Goal: Find specific page/section

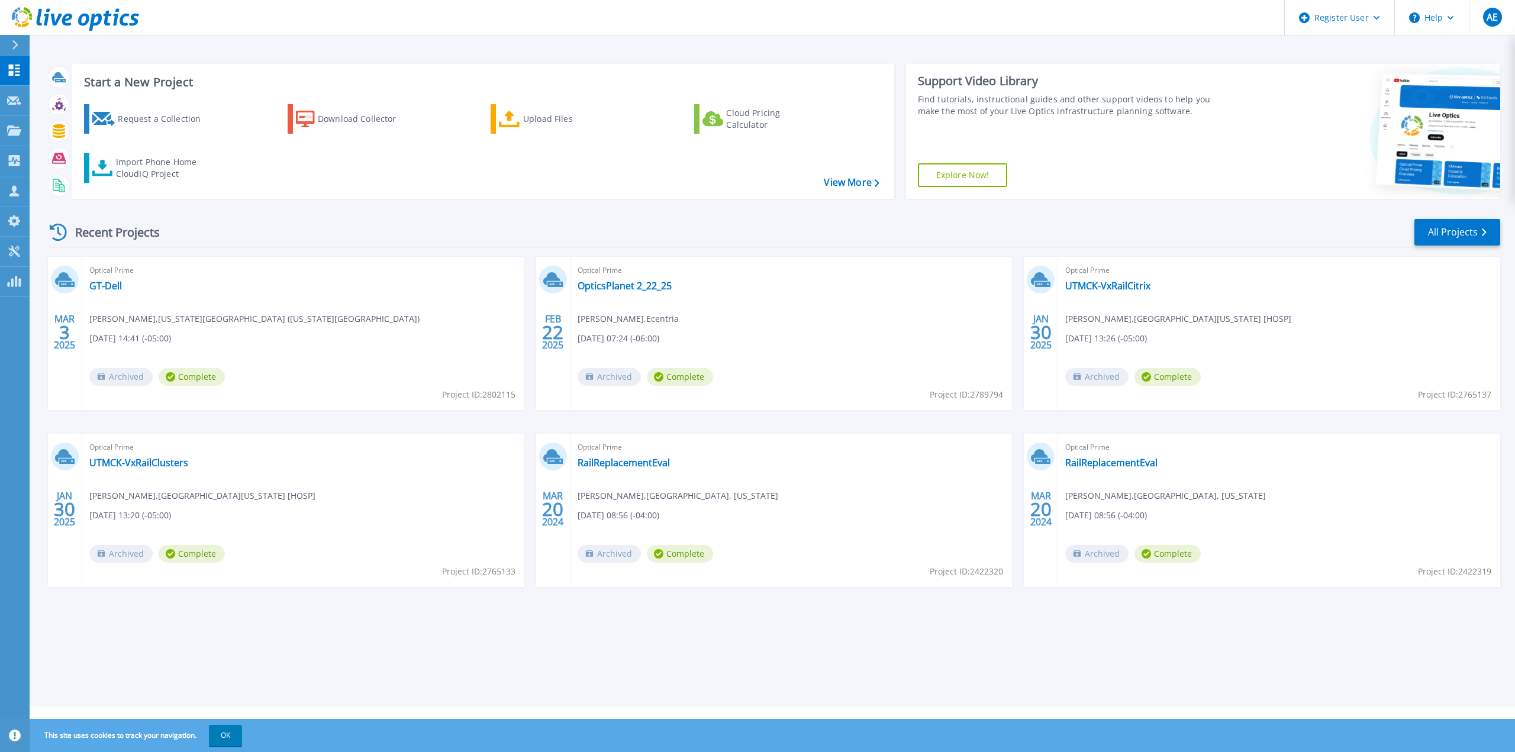
click at [233, 226] on div "Recent Projects All Projects" at bounding box center [773, 233] width 1455 height 30
click at [617, 288] on link "OpticsPlanet 2_22_25" at bounding box center [625, 286] width 94 height 12
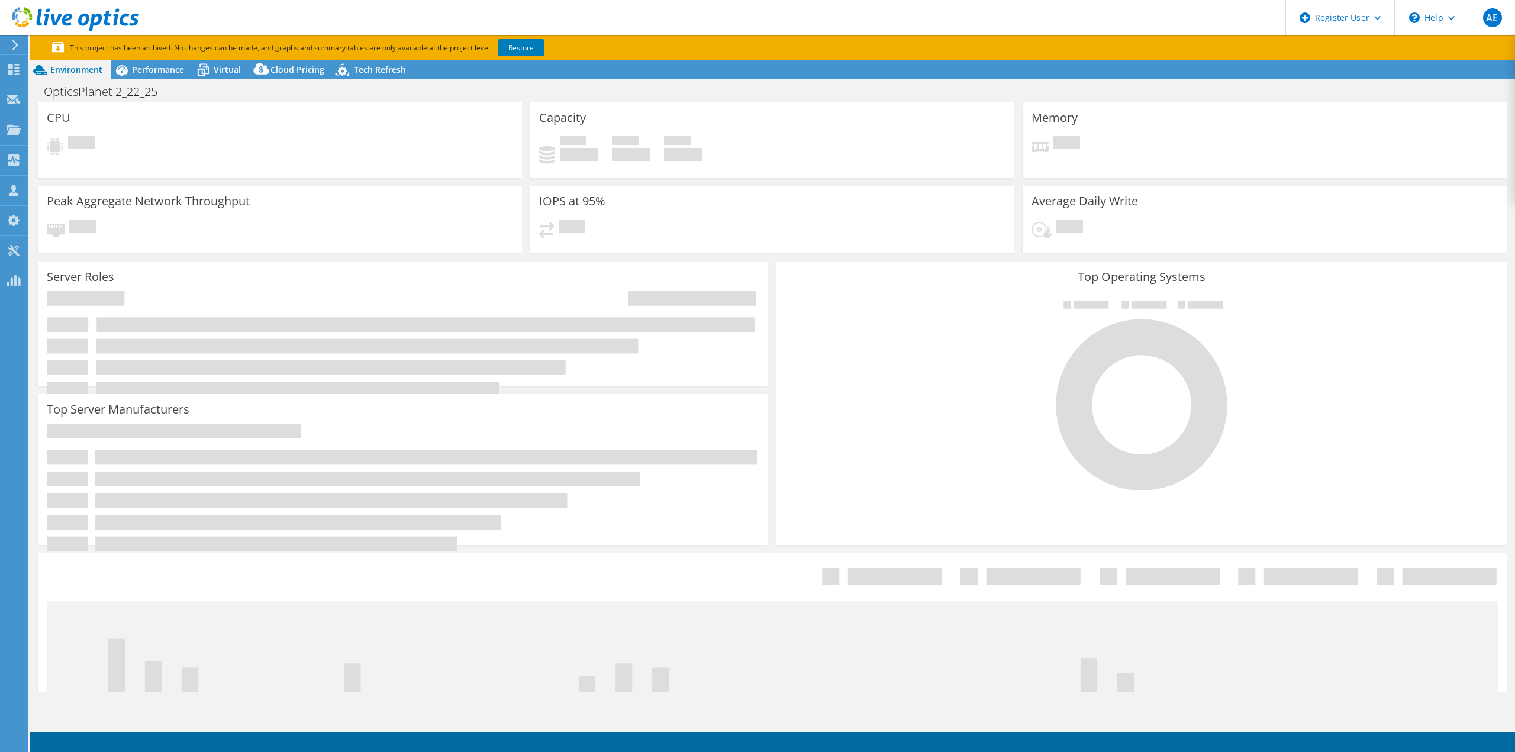
select select "USEast"
select select "USD"
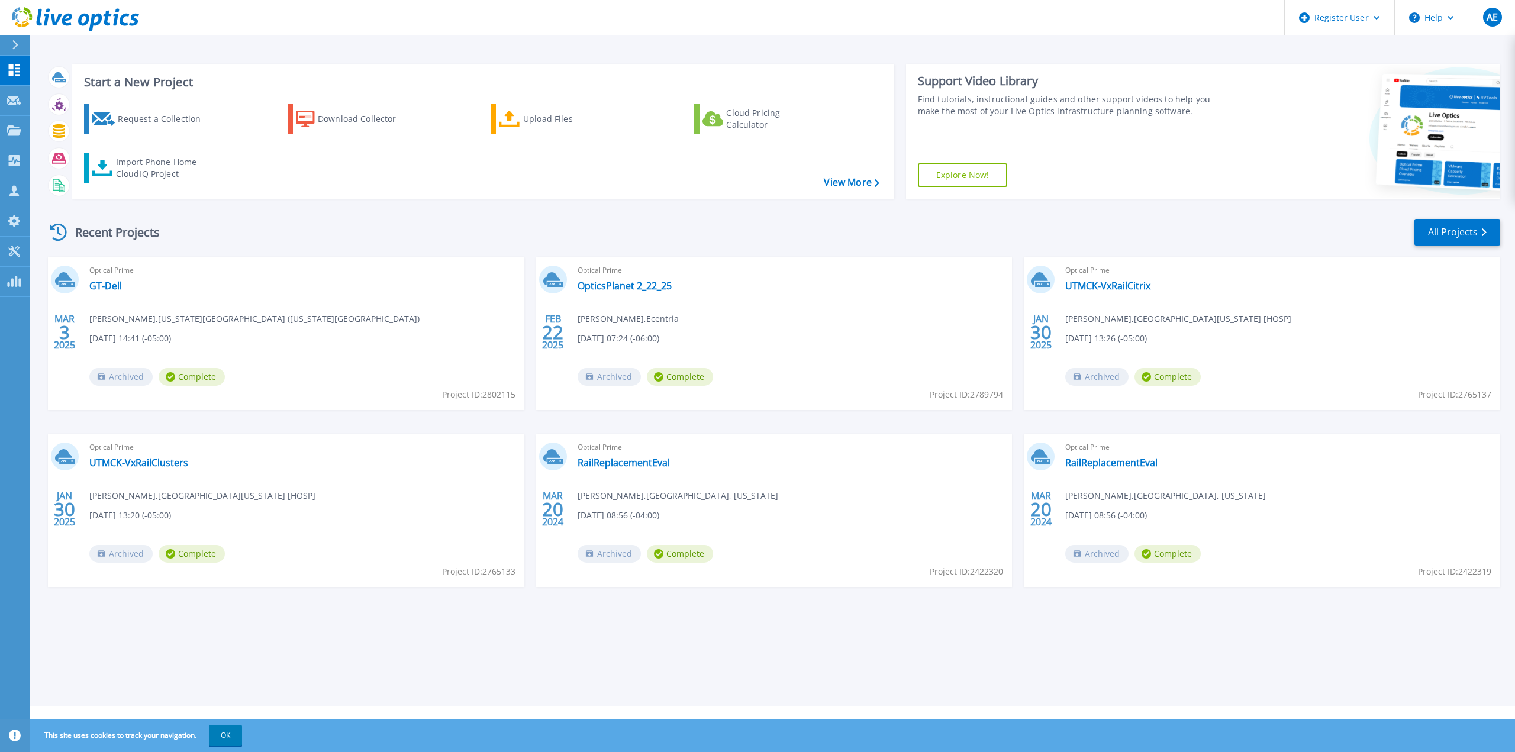
click at [325, 230] on div "Recent Projects All Projects" at bounding box center [773, 233] width 1455 height 30
click at [1448, 236] on link "All Projects" at bounding box center [1457, 232] width 86 height 27
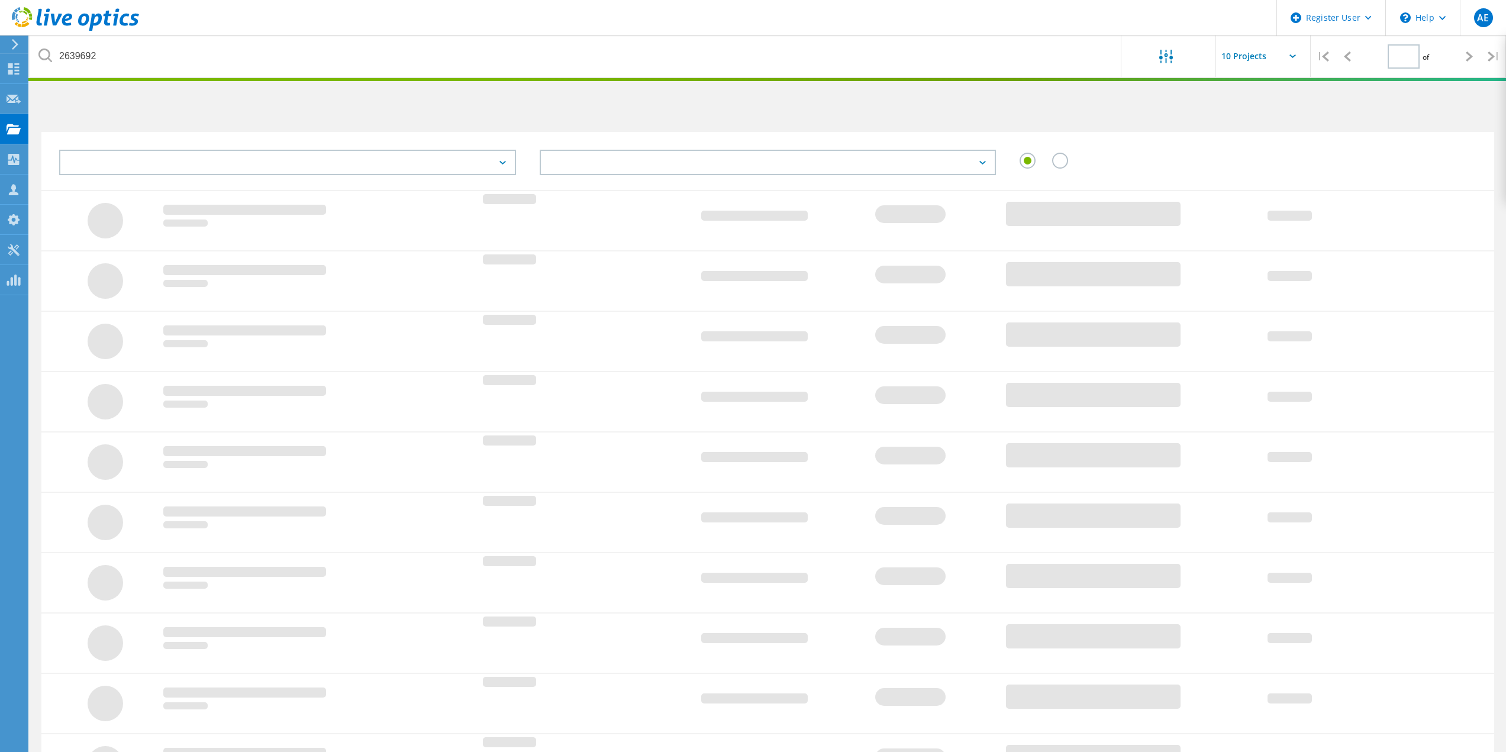
type input "1"
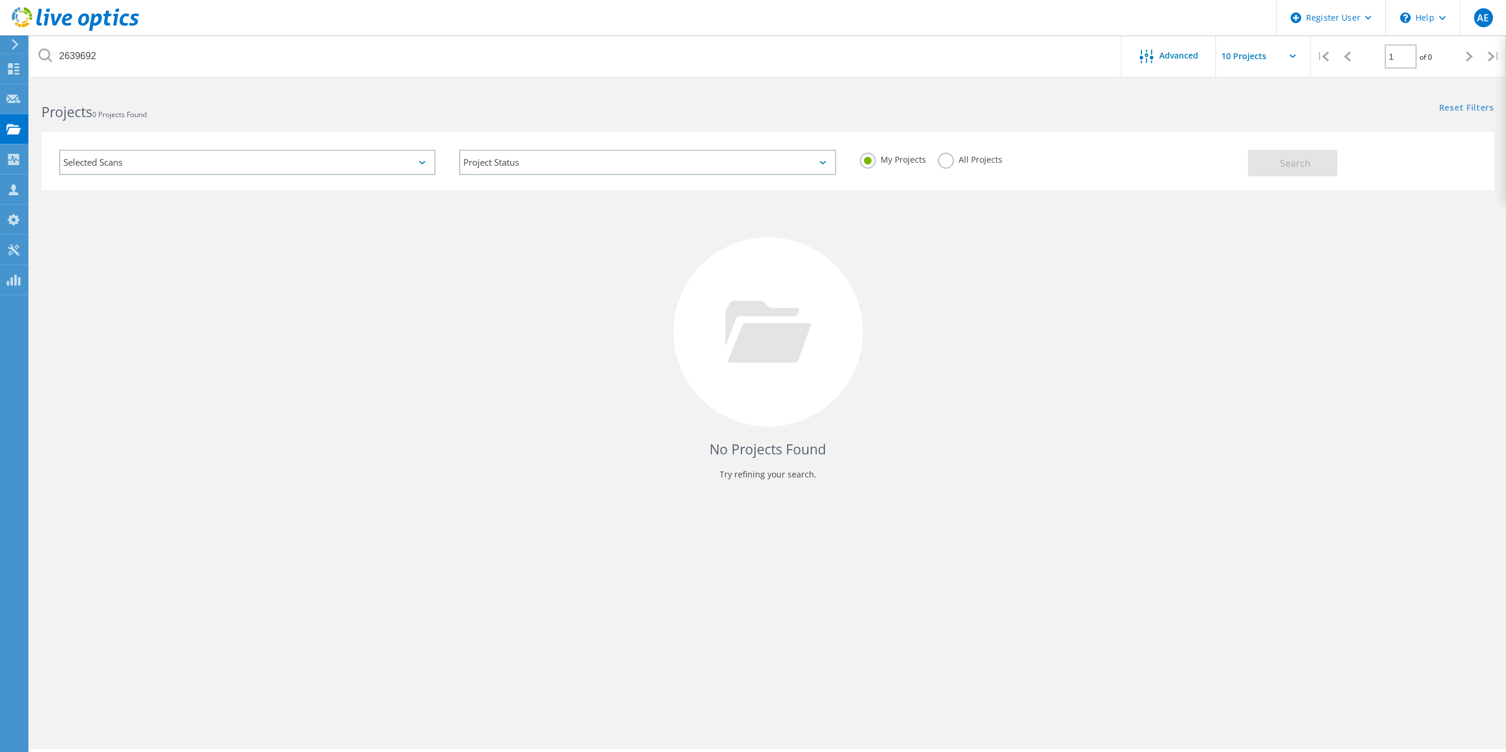
click at [415, 166] on div "Selected Scans" at bounding box center [247, 162] width 376 height 25
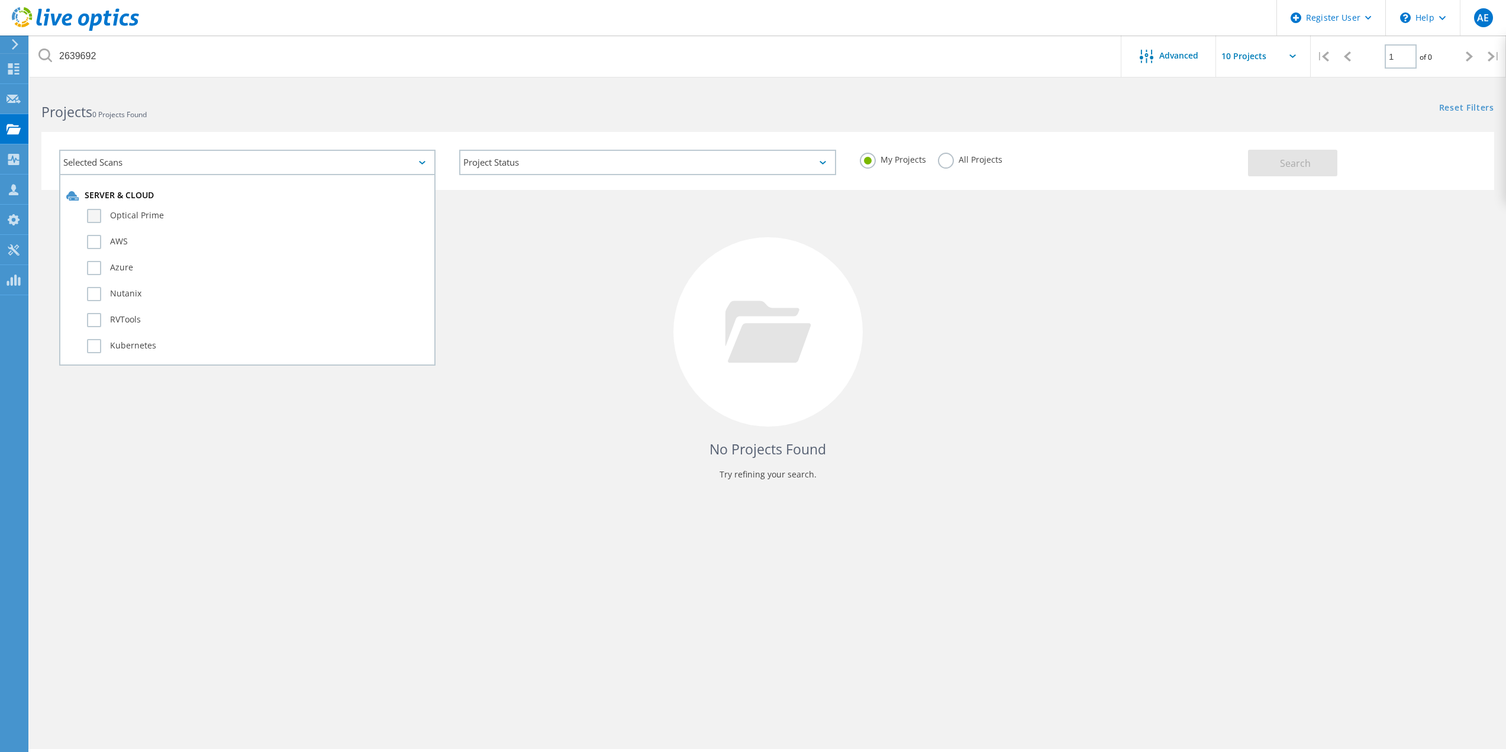
click at [94, 209] on label "Optical Prime" at bounding box center [257, 216] width 341 height 14
click at [0, 0] on input "Optical Prime" at bounding box center [0, 0] width 0 height 0
click at [943, 154] on label "All Projects" at bounding box center [970, 158] width 65 height 11
click at [0, 0] on input "All Projects" at bounding box center [0, 0] width 0 height 0
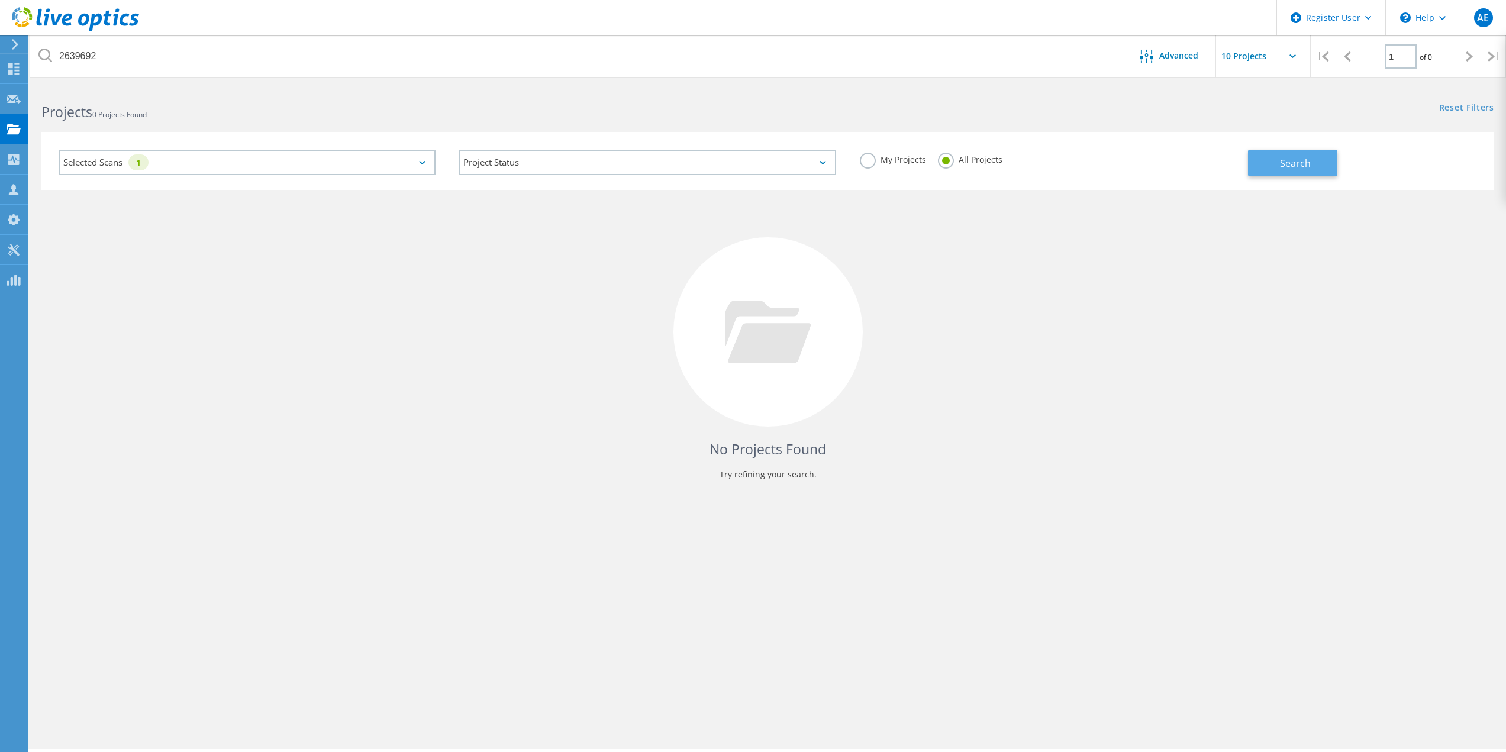
click at [1306, 162] on span "Search" at bounding box center [1295, 163] width 31 height 13
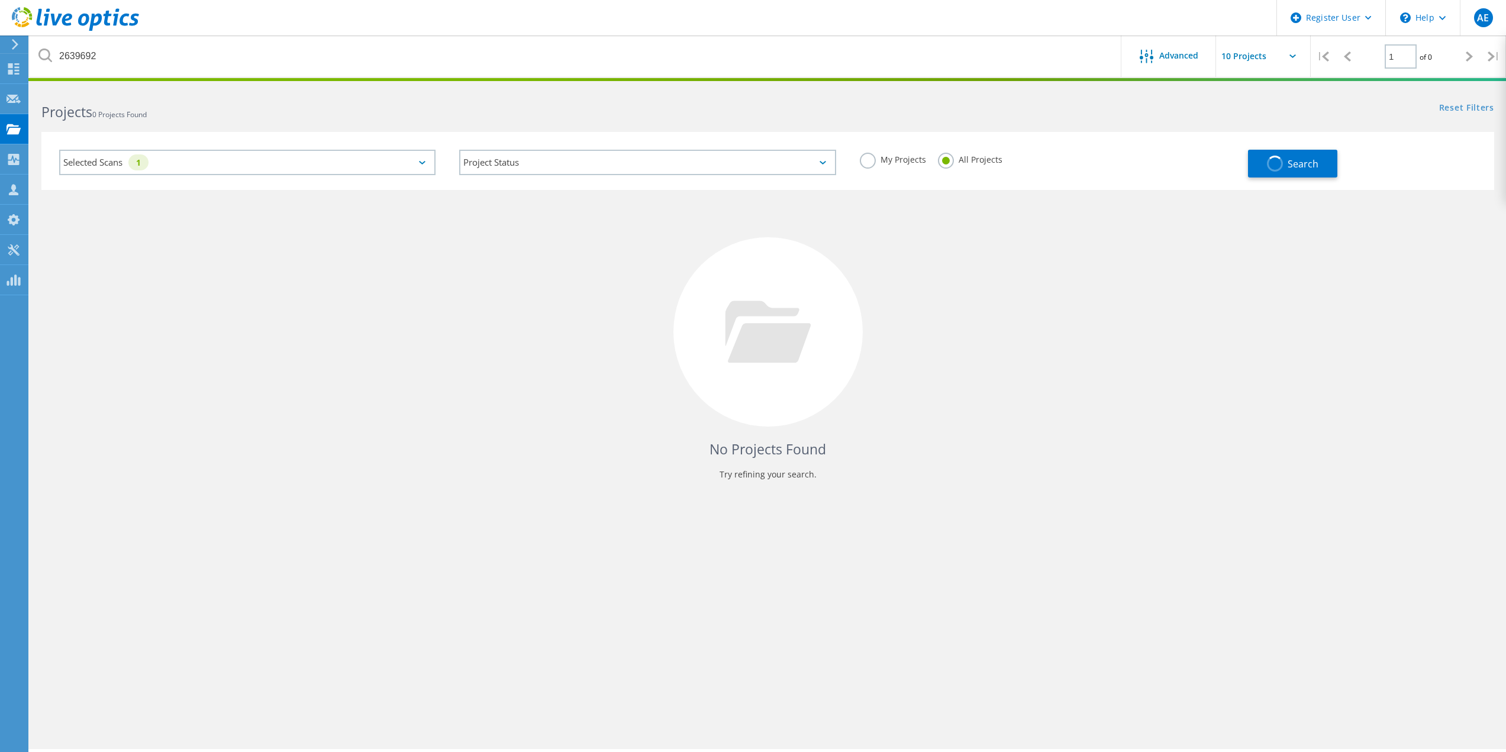
click at [421, 162] on icon at bounding box center [422, 163] width 7 height 4
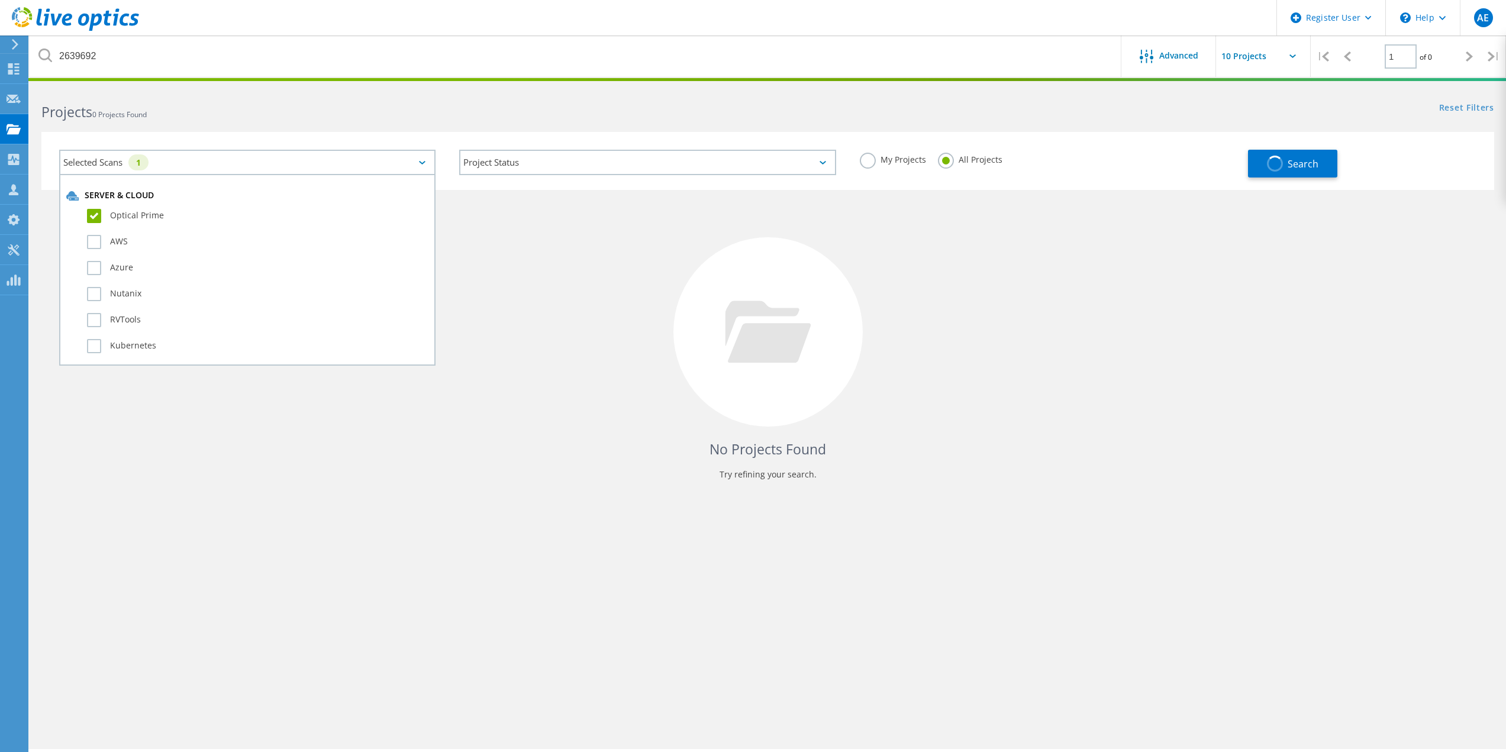
click at [98, 218] on label "Optical Prime" at bounding box center [257, 216] width 341 height 14
click at [0, 0] on input "Optical Prime" at bounding box center [0, 0] width 0 height 0
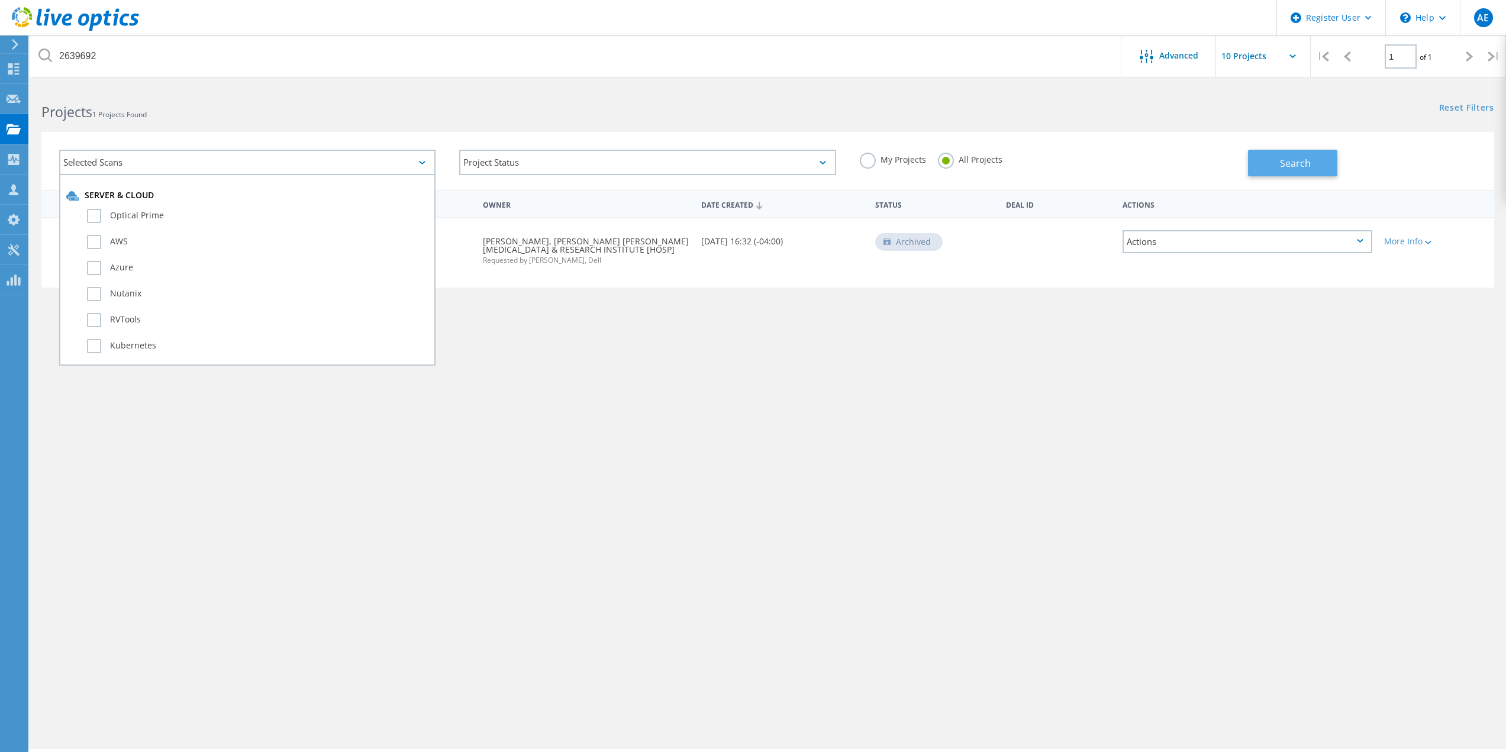
click at [1285, 166] on span "Search" at bounding box center [1295, 163] width 31 height 13
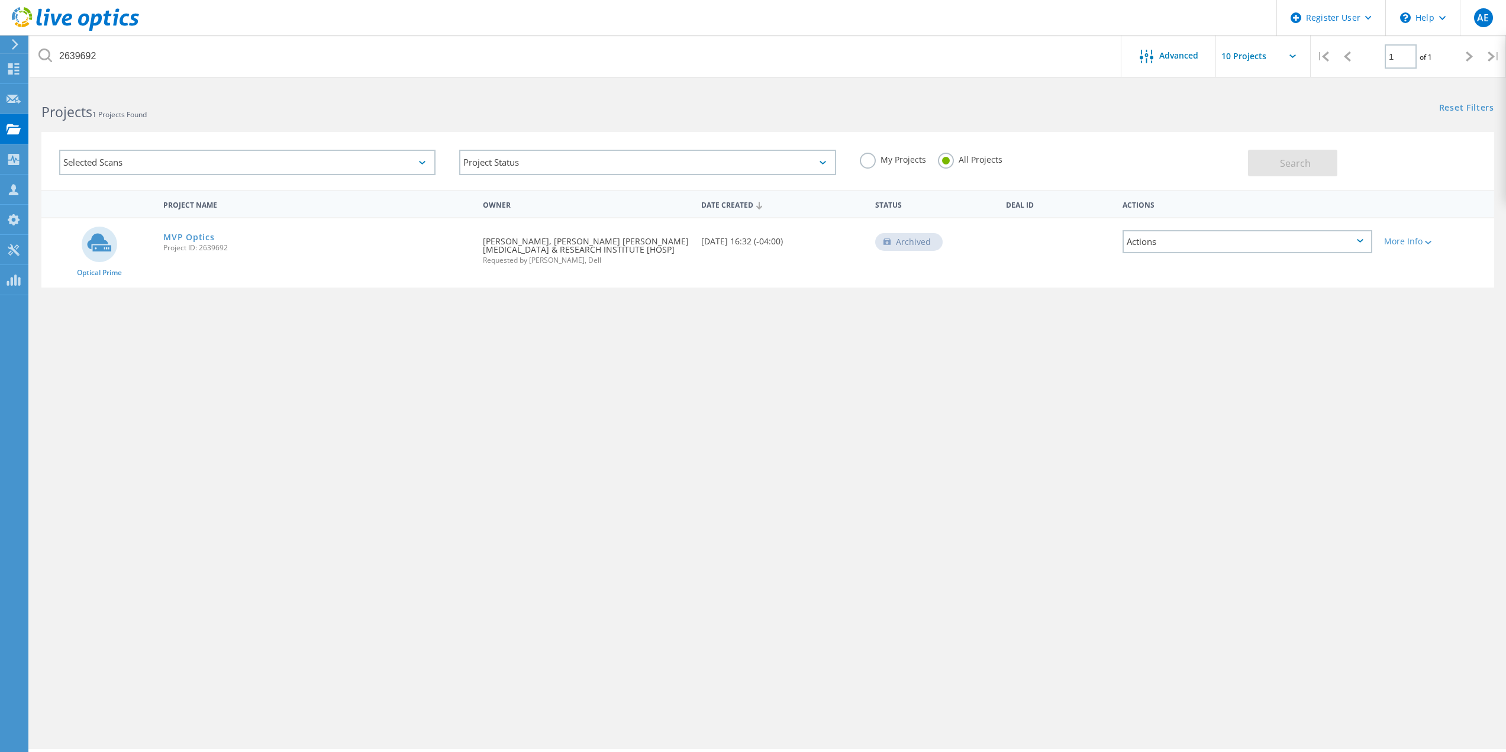
click at [1287, 56] on input "text" at bounding box center [1275, 56] width 118 height 41
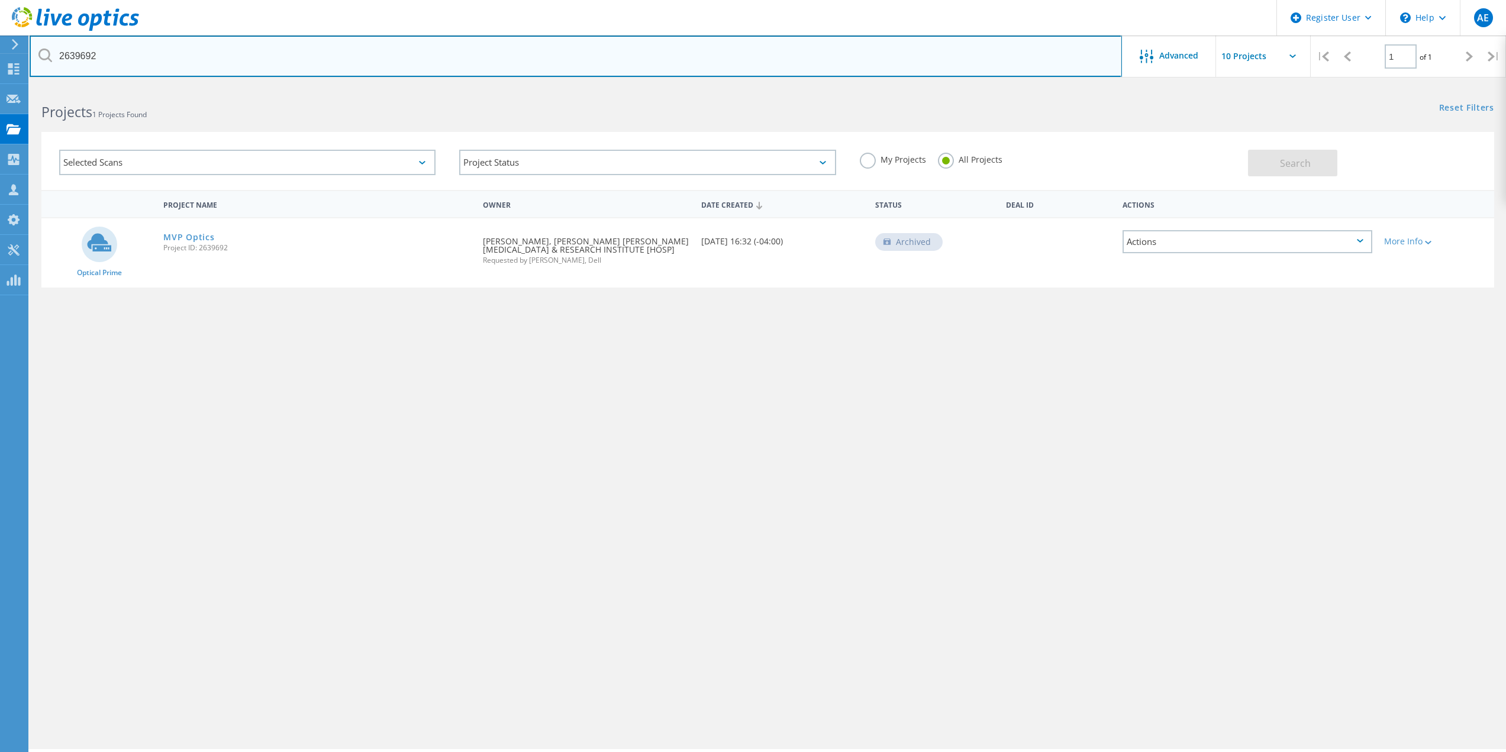
drag, startPoint x: 98, startPoint y: 56, endPoint x: 51, endPoint y: 56, distance: 47.3
click at [51, 56] on div "2639692" at bounding box center [576, 56] width 1092 height 41
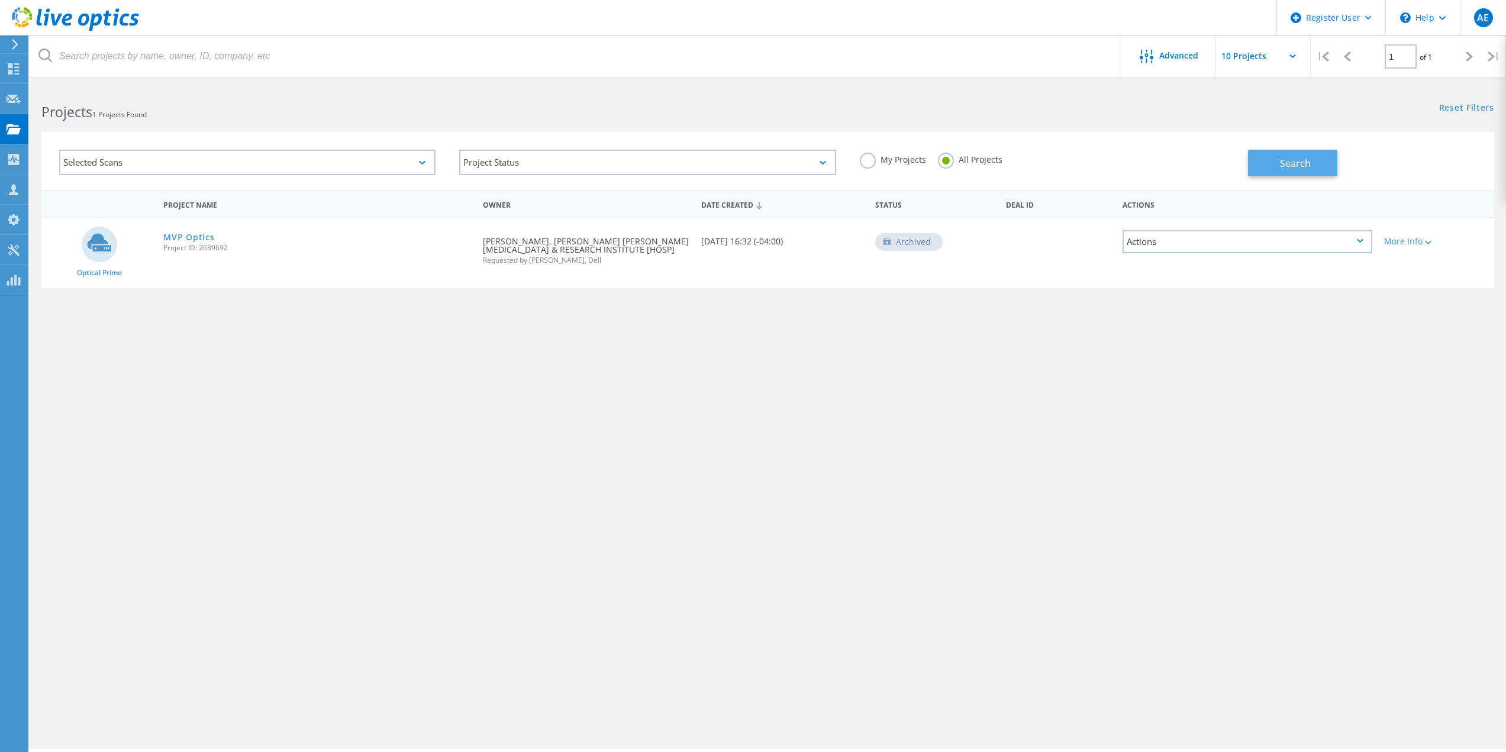
click at [1285, 169] on span "Search" at bounding box center [1295, 163] width 31 height 13
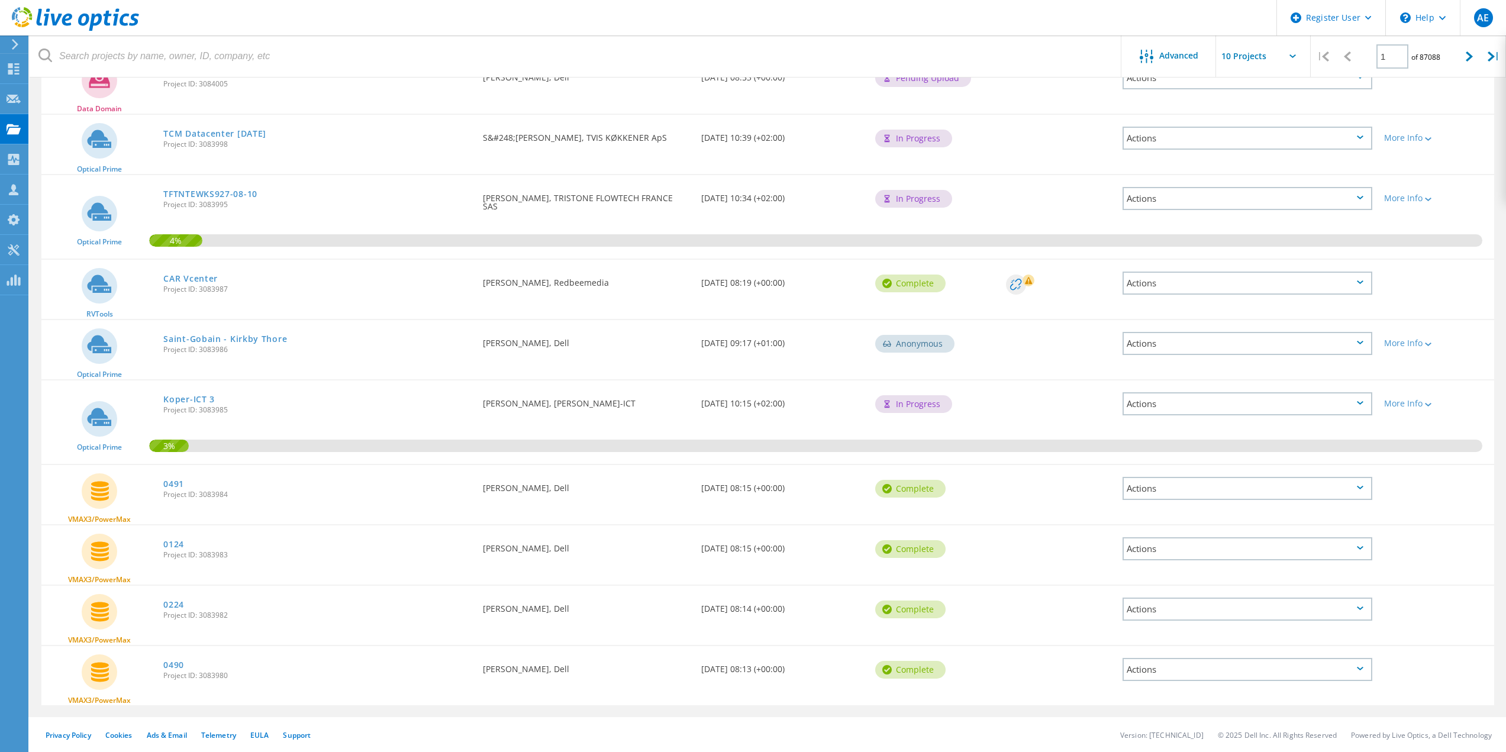
scroll to position [165, 0]
click at [173, 484] on link "0491" at bounding box center [173, 483] width 21 height 8
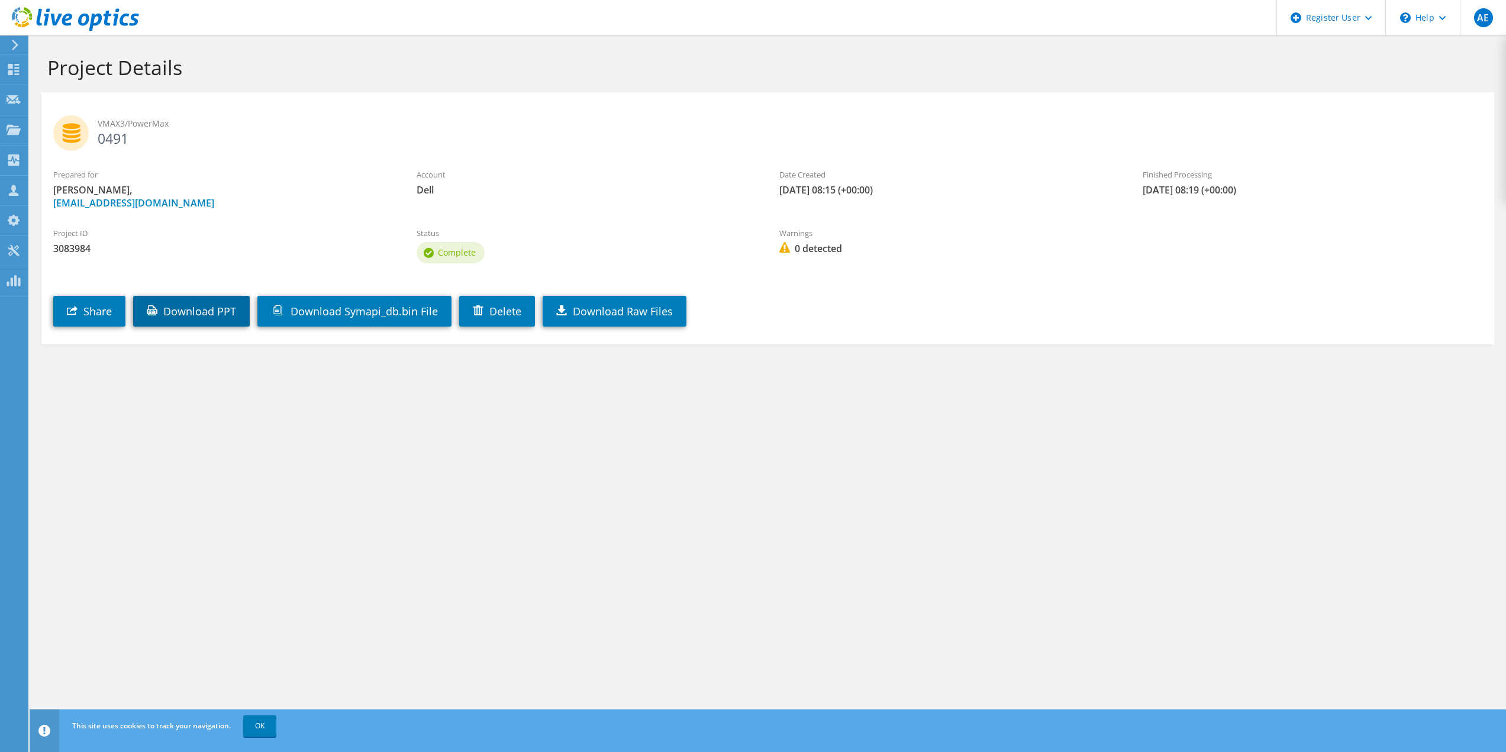
click at [202, 311] on link "Download PPT" at bounding box center [191, 311] width 117 height 31
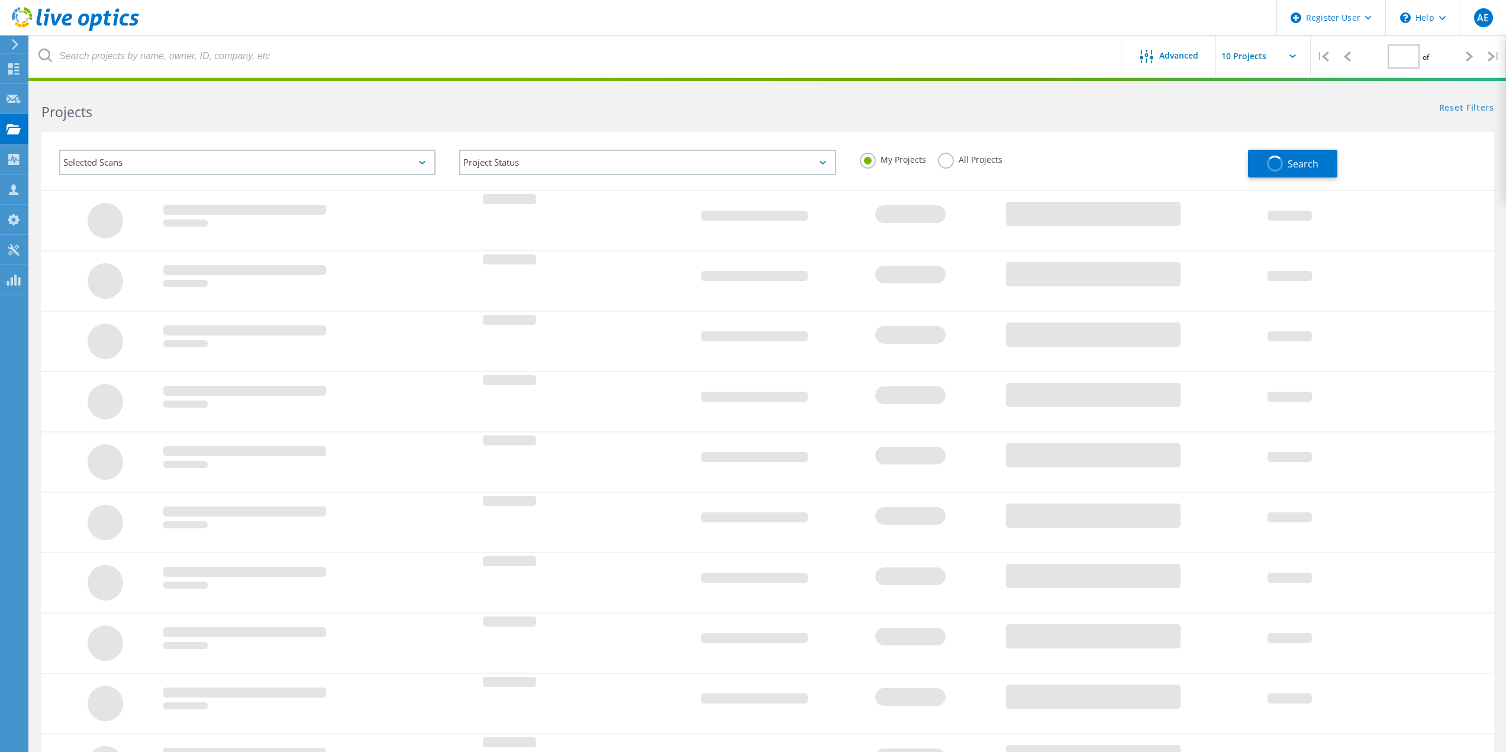
type input "1"
